Goal: Information Seeking & Learning: Learn about a topic

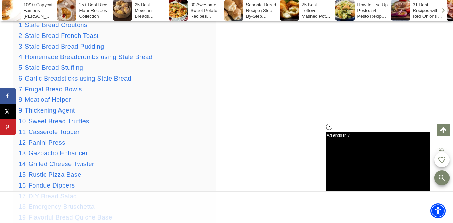
scroll to position [872, 0]
click at [62, 98] on span "Meatloaf Helper" at bounding box center [48, 99] width 46 height 7
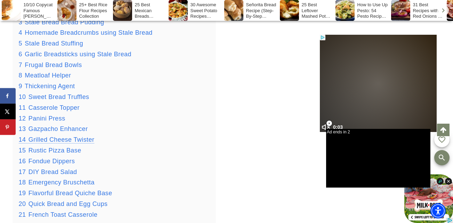
click at [70, 141] on span "Grilled Cheese Twister" at bounding box center [62, 139] width 66 height 7
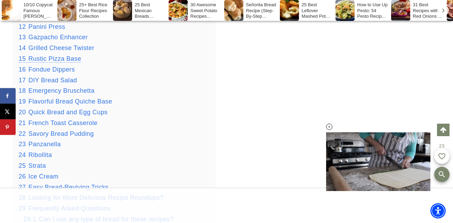
click at [59, 59] on span "Rustic Pizza Base" at bounding box center [55, 58] width 53 height 7
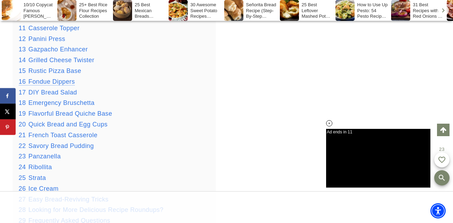
click at [37, 79] on span "Fondue Dippers" at bounding box center [52, 81] width 47 height 7
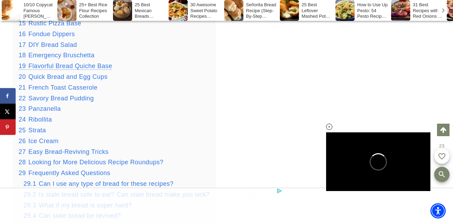
click at [104, 69] on span "Flavorful Bread Quiche Base" at bounding box center [71, 66] width 84 height 7
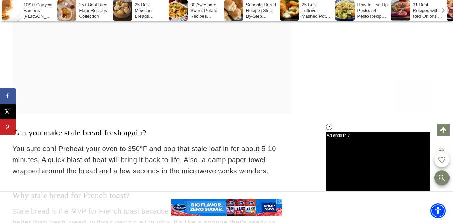
scroll to position [12765, 0]
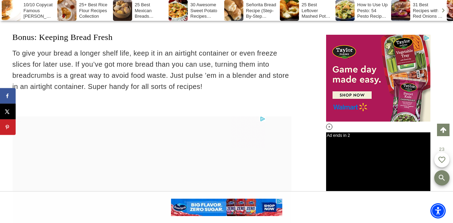
click at [145, 9] on div "25 Best Mexican Breads Recipes To Make This Week" at bounding box center [140, 10] width 54 height 21
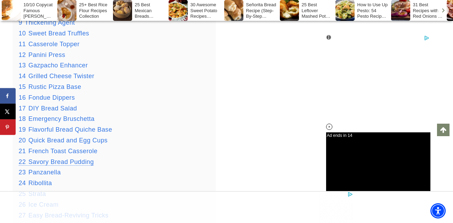
click at [66, 162] on span "Savory Bread Pudding" at bounding box center [61, 162] width 65 height 7
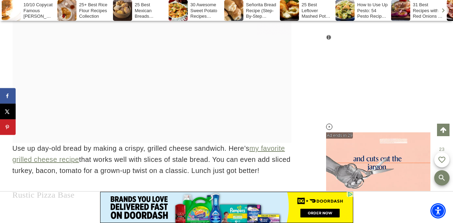
scroll to position [6024, 0]
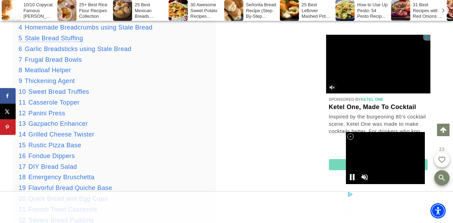
click at [51, 37] on span "Stale Bread Stuffing" at bounding box center [54, 38] width 58 height 7
